Goal: Transaction & Acquisition: Purchase product/service

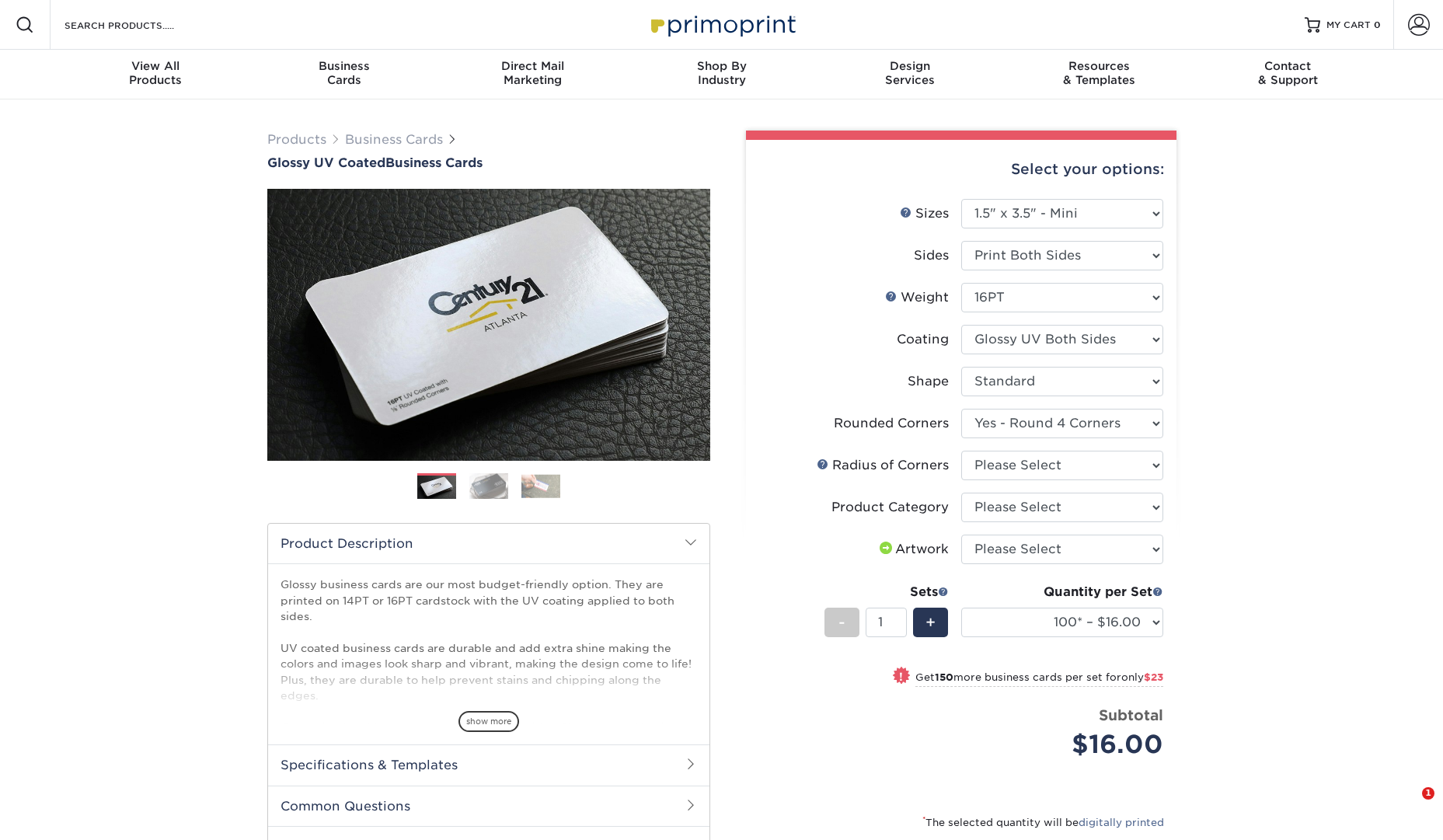
select select "1.50x3.50"
select select "7672df9e-0e0a-464d-8e1f-920c575e4da3"
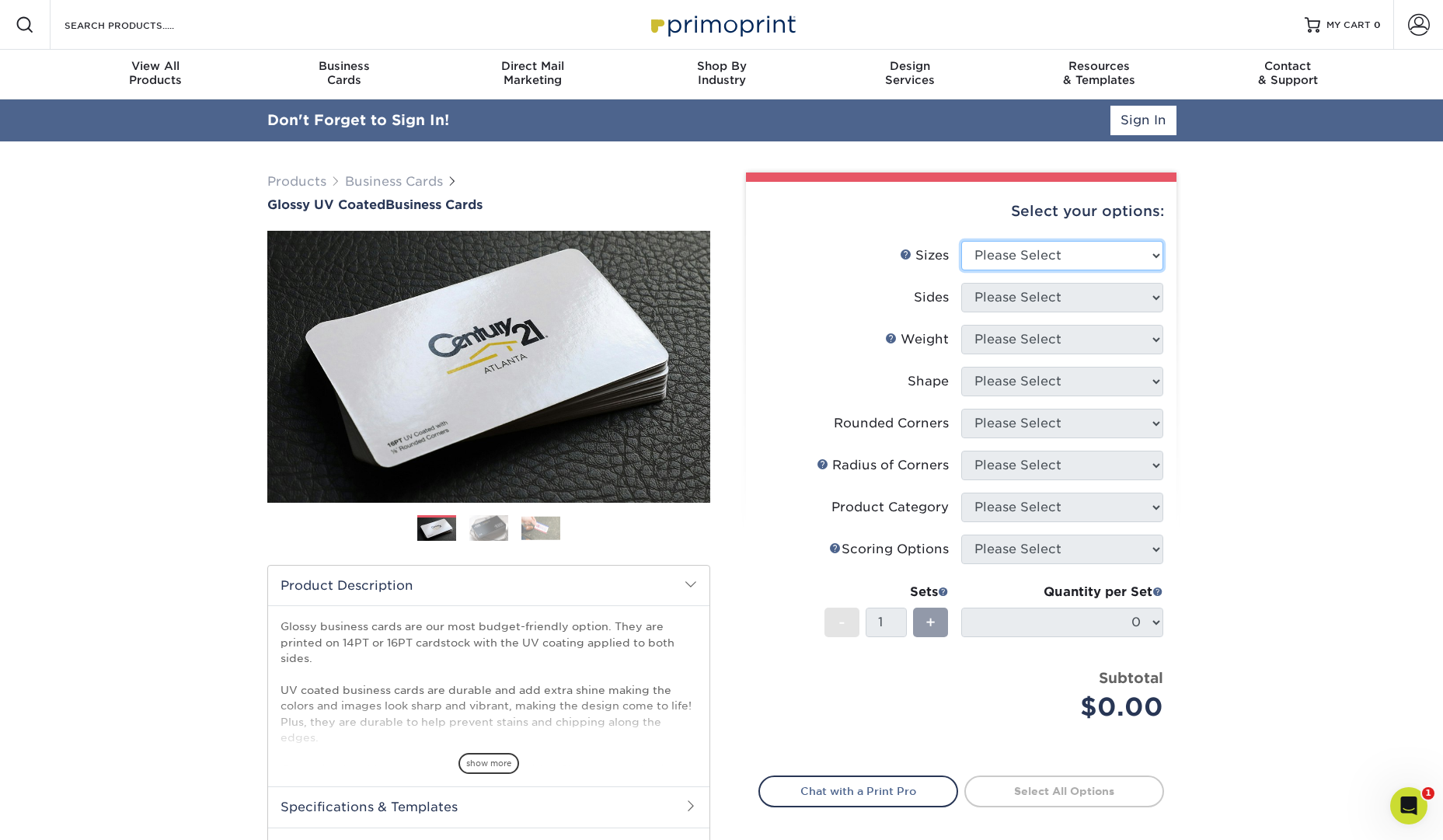
click at [1142, 260] on select "Please Select 1.5" x 3.5" - Mini 1.75" x 3.5" - Mini 2" x 2" - Square 2" x 3" -…" at bounding box center [1062, 255] width 202 height 29
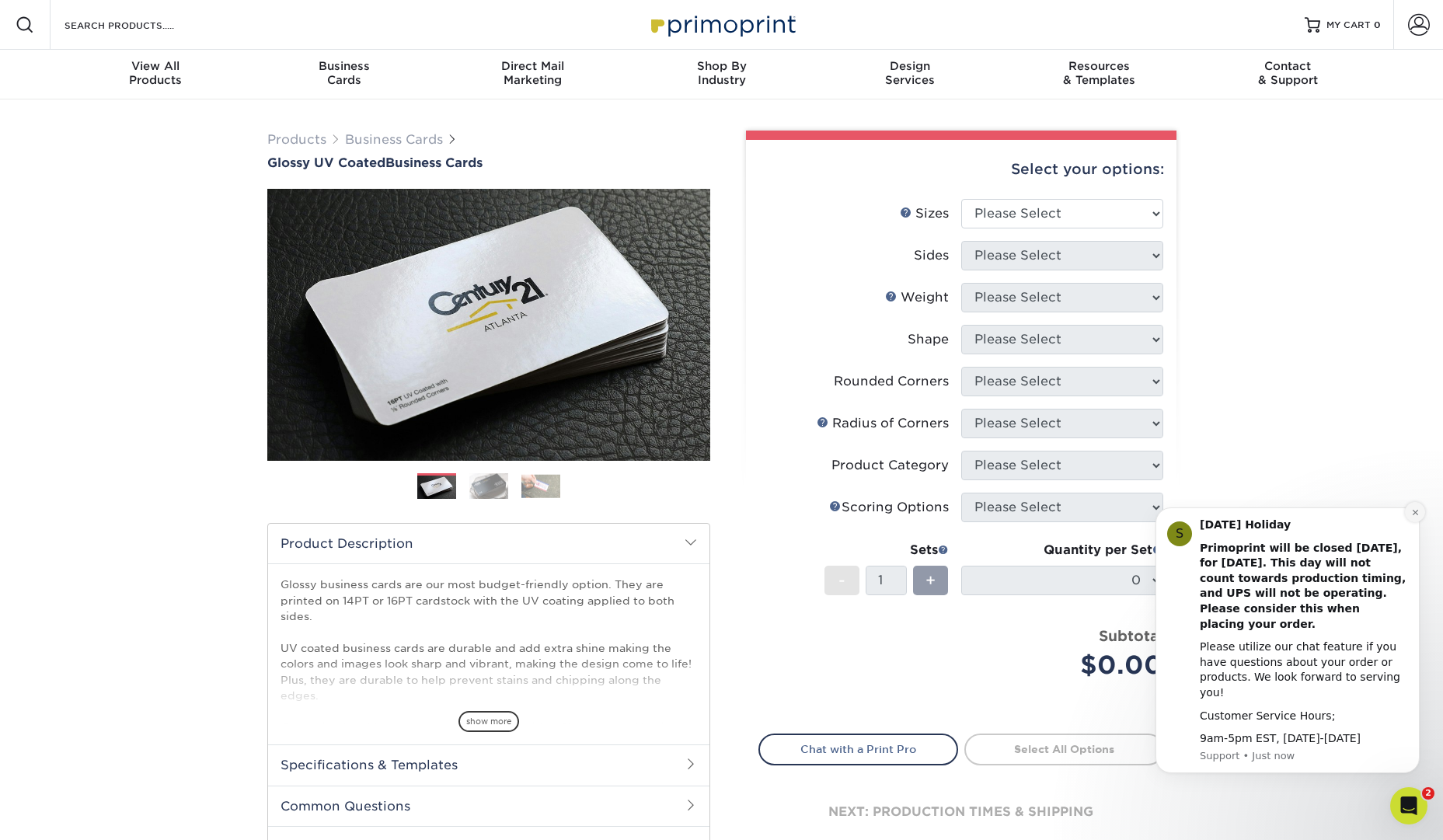
click at [1419, 522] on button "Dismiss notification" at bounding box center [1415, 512] width 20 height 20
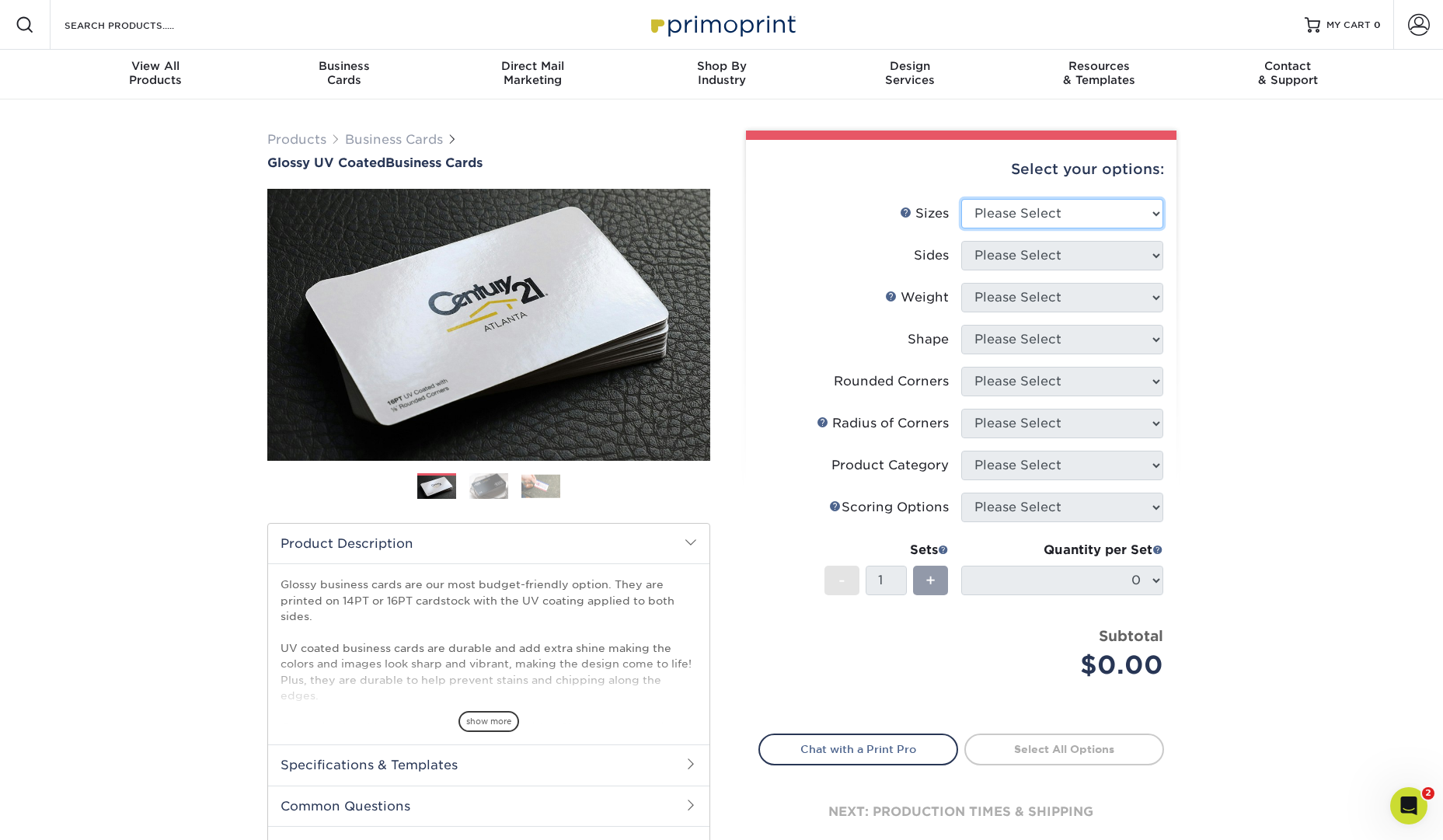
click at [1077, 216] on select "Please Select 1.5" x 3.5" - Mini 1.75" x 3.5" - Mini 2" x 2" - Square 2" x 3" -…" at bounding box center [1062, 213] width 202 height 29
select select "1.75x3.50"
click at [961, 199] on select "Please Select 1.5" x 3.5" - Mini 1.75" x 3.5" - Mini 2" x 2" - Square 2" x 3" -…" at bounding box center [1062, 213] width 202 height 29
click at [1104, 255] on select "Please Select Print Both Sides Print Front Only" at bounding box center [1062, 255] width 202 height 29
select select "32d3c223-f82c-492b-b915-ba065a00862f"
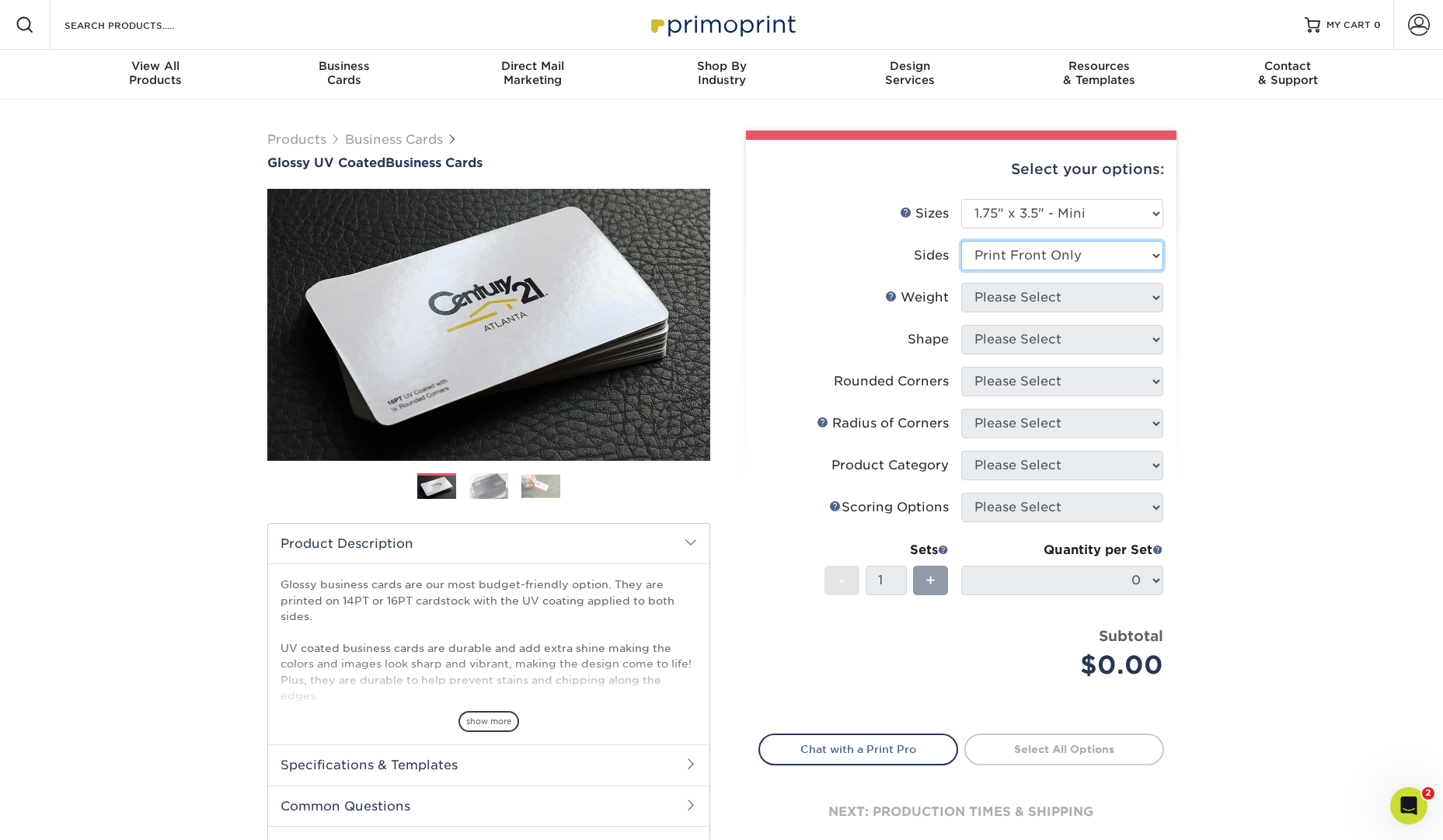
click at [961, 241] on select "Please Select Print Both Sides Print Front Only" at bounding box center [1062, 255] width 202 height 29
click at [1096, 297] on select "Please Select 16PT 14PT" at bounding box center [1062, 297] width 202 height 29
select select "16PT"
click at [961, 283] on select "Please Select 16PT 14PT" at bounding box center [1062, 297] width 202 height 29
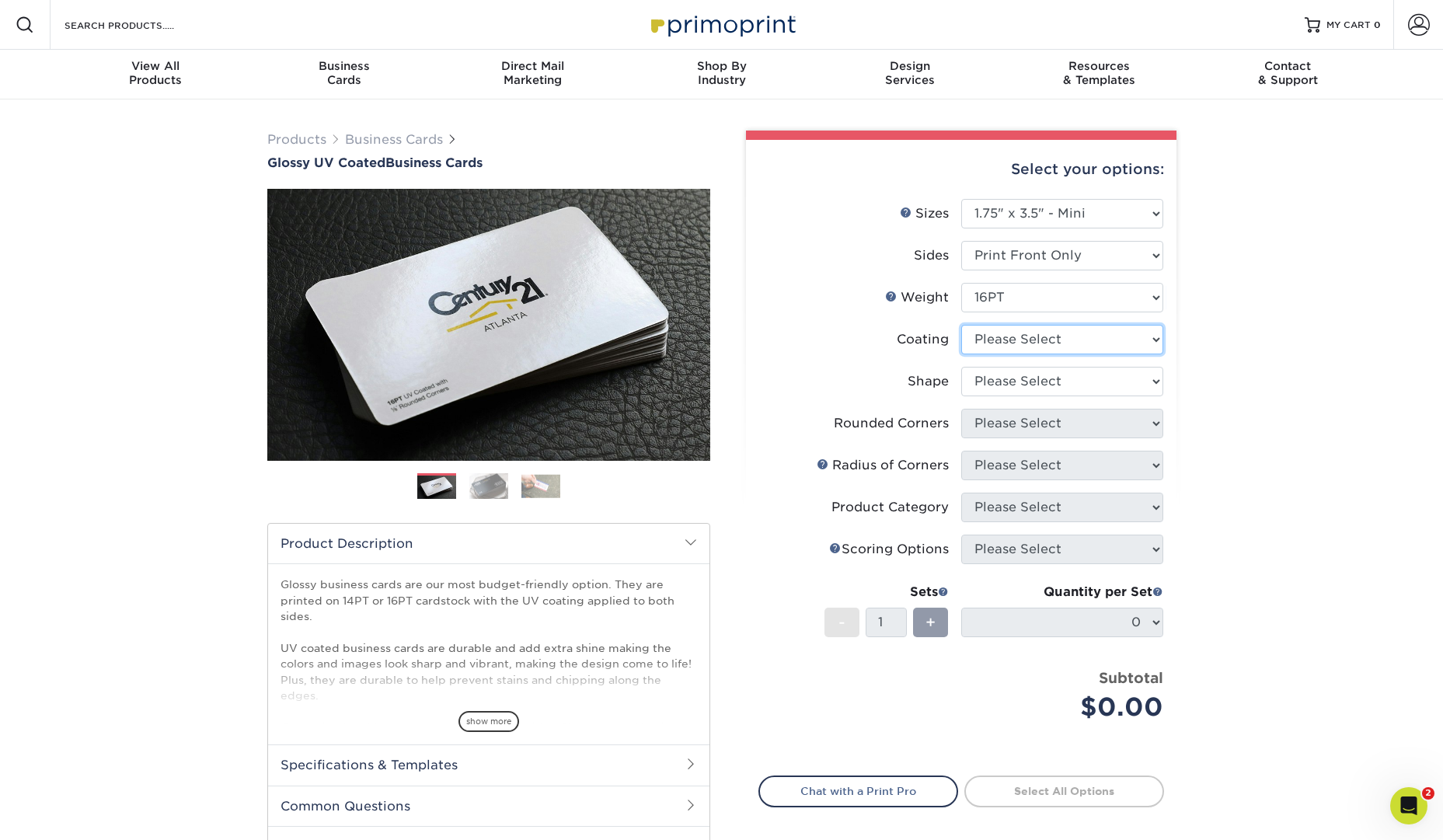
click at [1138, 343] on select at bounding box center [1062, 339] width 202 height 29
select select "1e8116af-acfc-44b1-83dc-8181aa338834"
click at [961, 325] on select at bounding box center [1062, 339] width 202 height 29
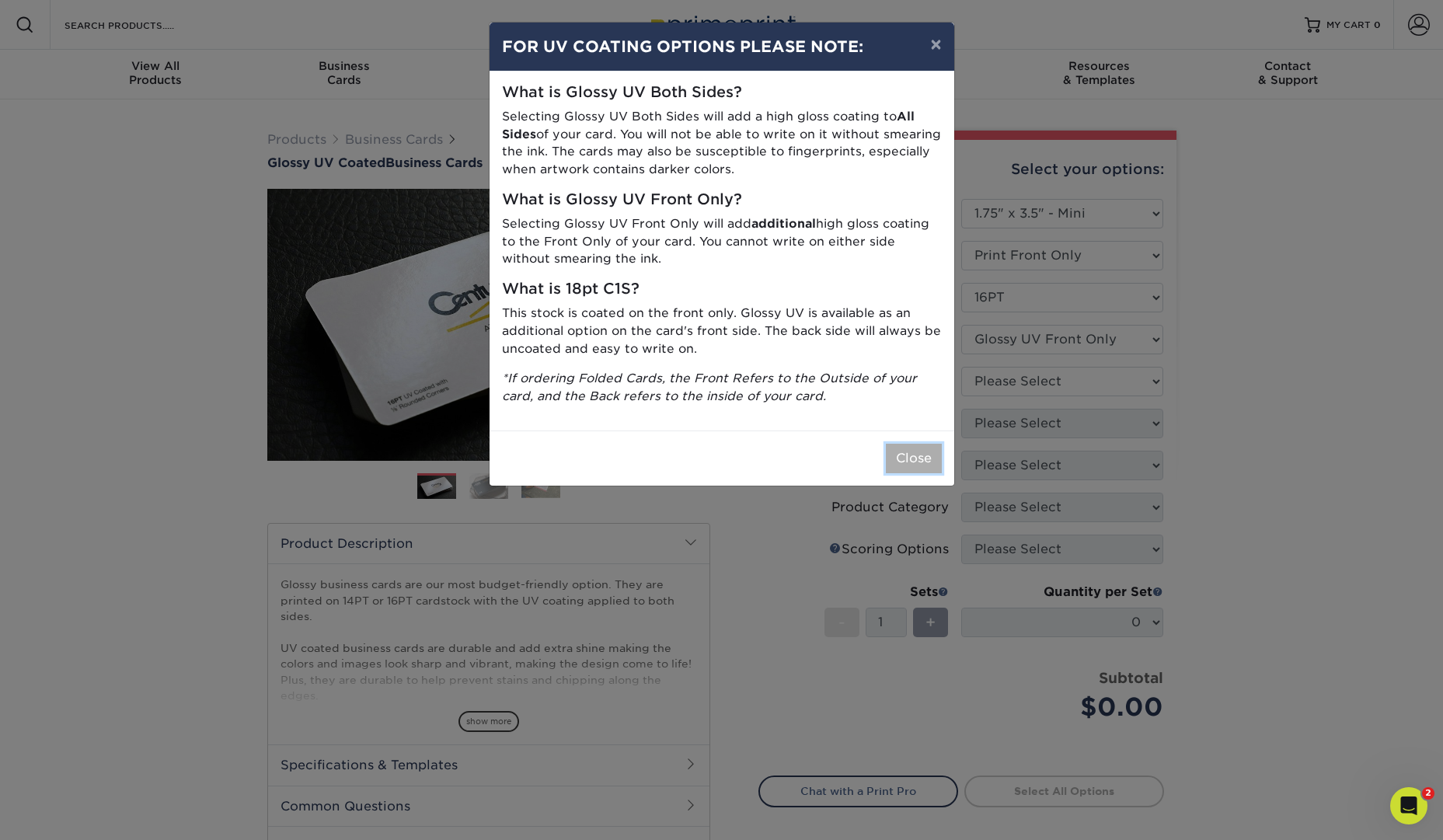
click at [934, 455] on button "Close" at bounding box center [913, 458] width 56 height 29
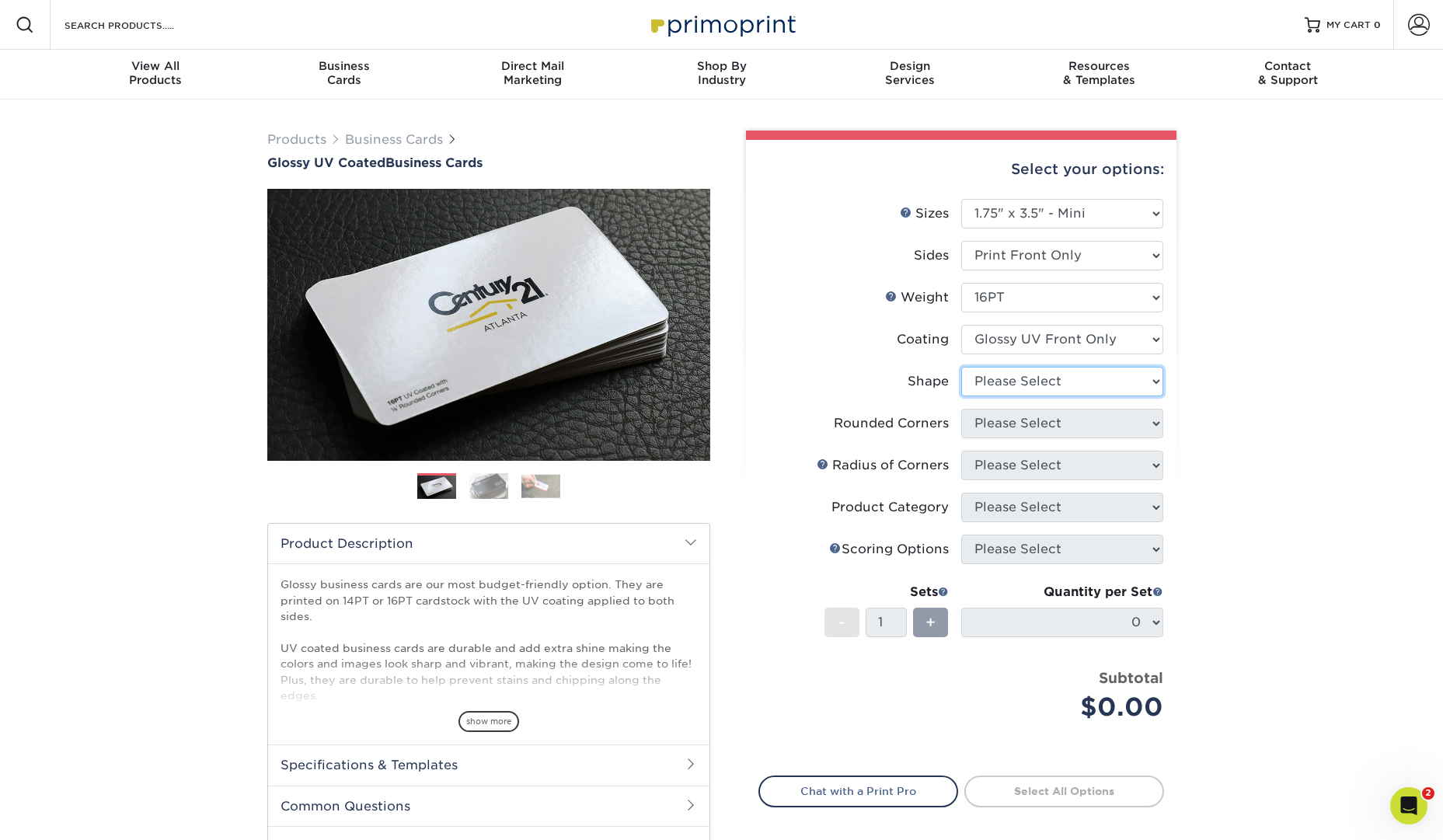
click at [1116, 394] on select "Please Select Standard" at bounding box center [1062, 381] width 202 height 29
select select "standard"
click at [961, 367] on select "Please Select Standard" at bounding box center [1062, 381] width 202 height 29
click at [1151, 420] on select "Please Select Yes - Round 2 Corners Yes - Round 4 Corners No" at bounding box center [1062, 423] width 202 height 29
click at [961, 408] on select "Please Select Yes - Round 2 Corners Yes - Round 4 Corners No" at bounding box center [1062, 423] width 202 height 29
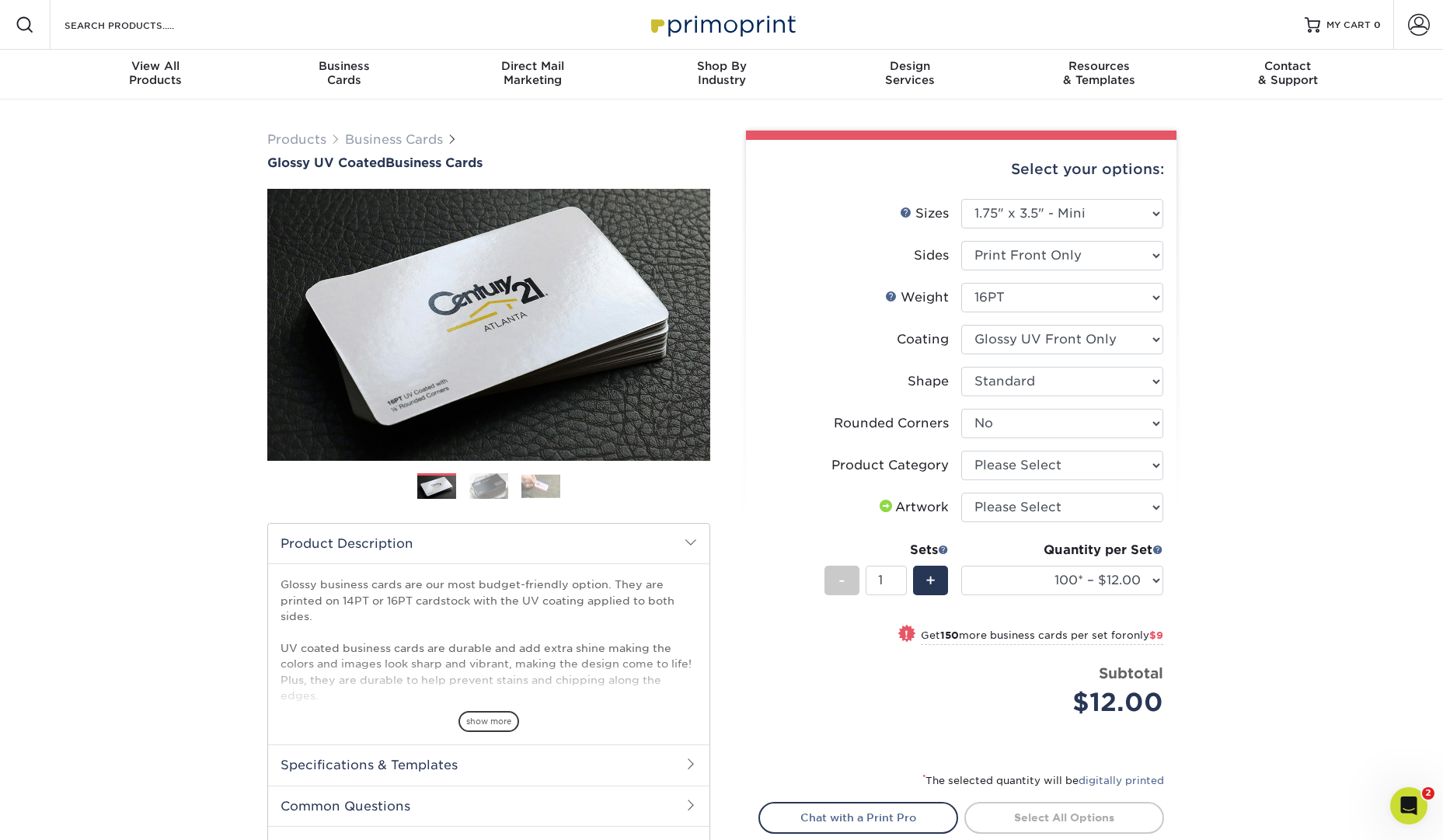
click at [1125, 564] on div "Quantity per Set 100* – $12.00 250* – $21.00 500 – $42.00 1000 – $60.00 2500 – …" at bounding box center [1062, 577] width 202 height 72
click at [1132, 571] on select "100* – $12.00 250* – $21.00 500 – $42.00 1000 – $60.00 2500 – $124.00 5000 – $1…" at bounding box center [1062, 580] width 202 height 29
click at [1111, 423] on select "Please Select Yes - Round 2 Corners Yes - Round 4 Corners No" at bounding box center [1062, 423] width 202 height 29
select select "7672df9e-0e0a-464d-8e1f-920c575e4da3"
click at [961, 408] on select "Please Select Yes - Round 2 Corners Yes - Round 4 Corners No" at bounding box center [1062, 423] width 202 height 29
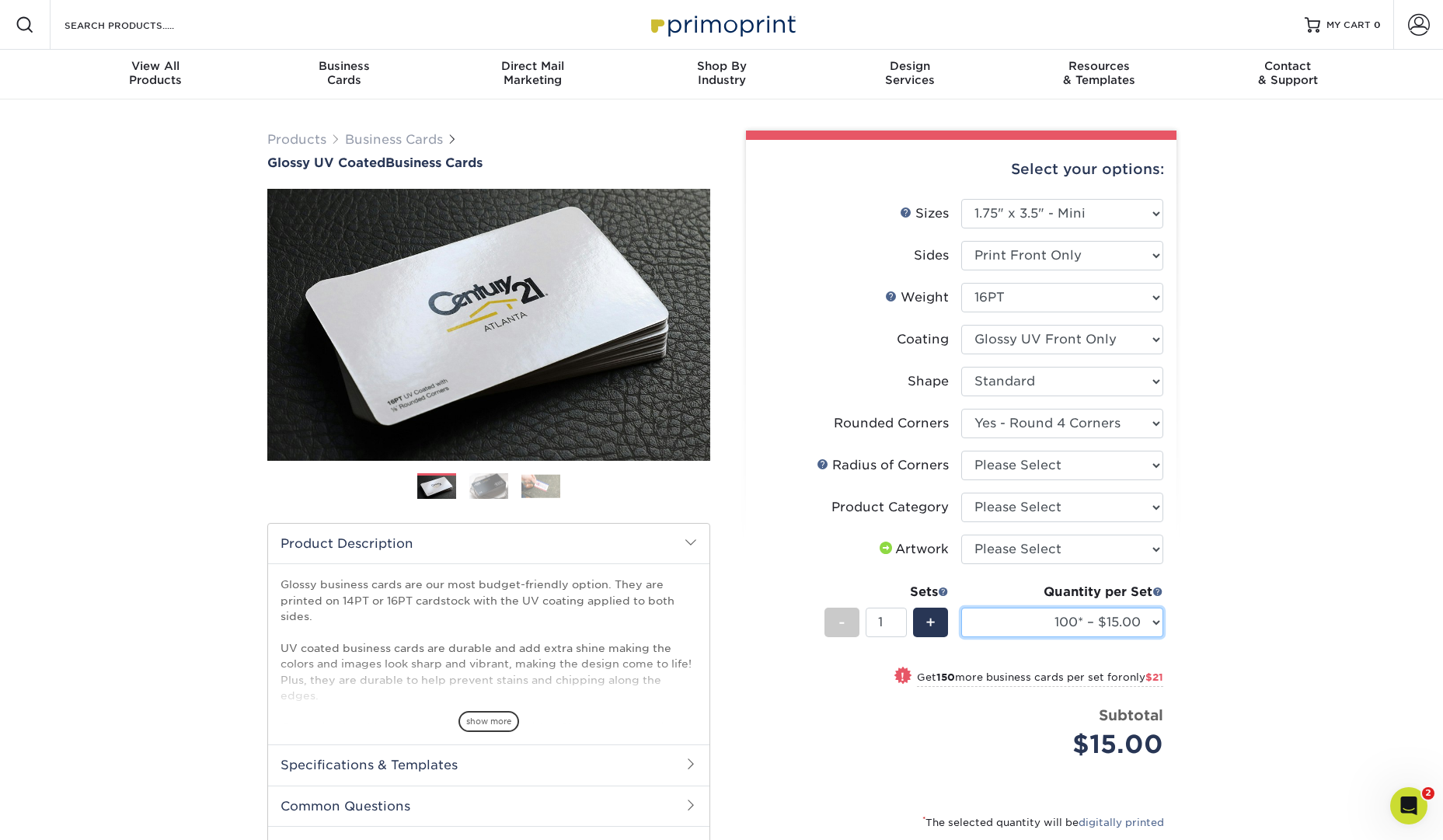
click at [1151, 619] on select "100* – $15.00 250* – $36.00 500 – $72.00 1000 – $89.00 2500 – $154.00 5000 – $2…" at bounding box center [1062, 622] width 202 height 29
click at [1161, 635] on select "100* – $15.00 250* – $36.00 500 – $72.00 1000 – $89.00 2500 – $154.00 5000 – $2…" at bounding box center [1062, 622] width 202 height 29
